Goal: Task Accomplishment & Management: Use online tool/utility

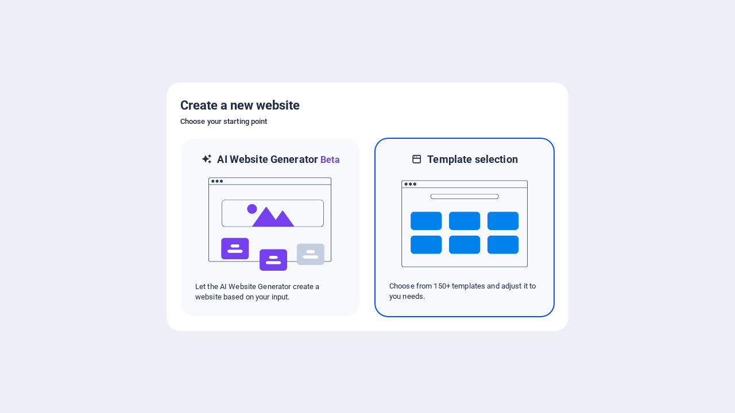
click at [465, 227] on img at bounding box center [464, 224] width 126 height 115
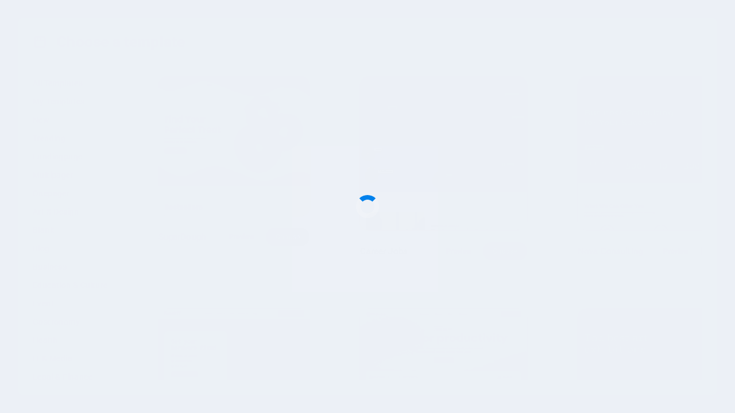
scroll to position [9268, 0]
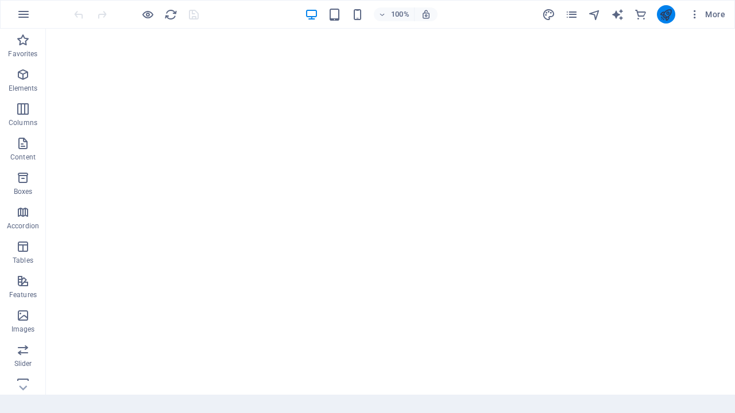
click at [666, 14] on icon "publish" at bounding box center [665, 14] width 13 height 13
